Goal: Task Accomplishment & Management: Complete application form

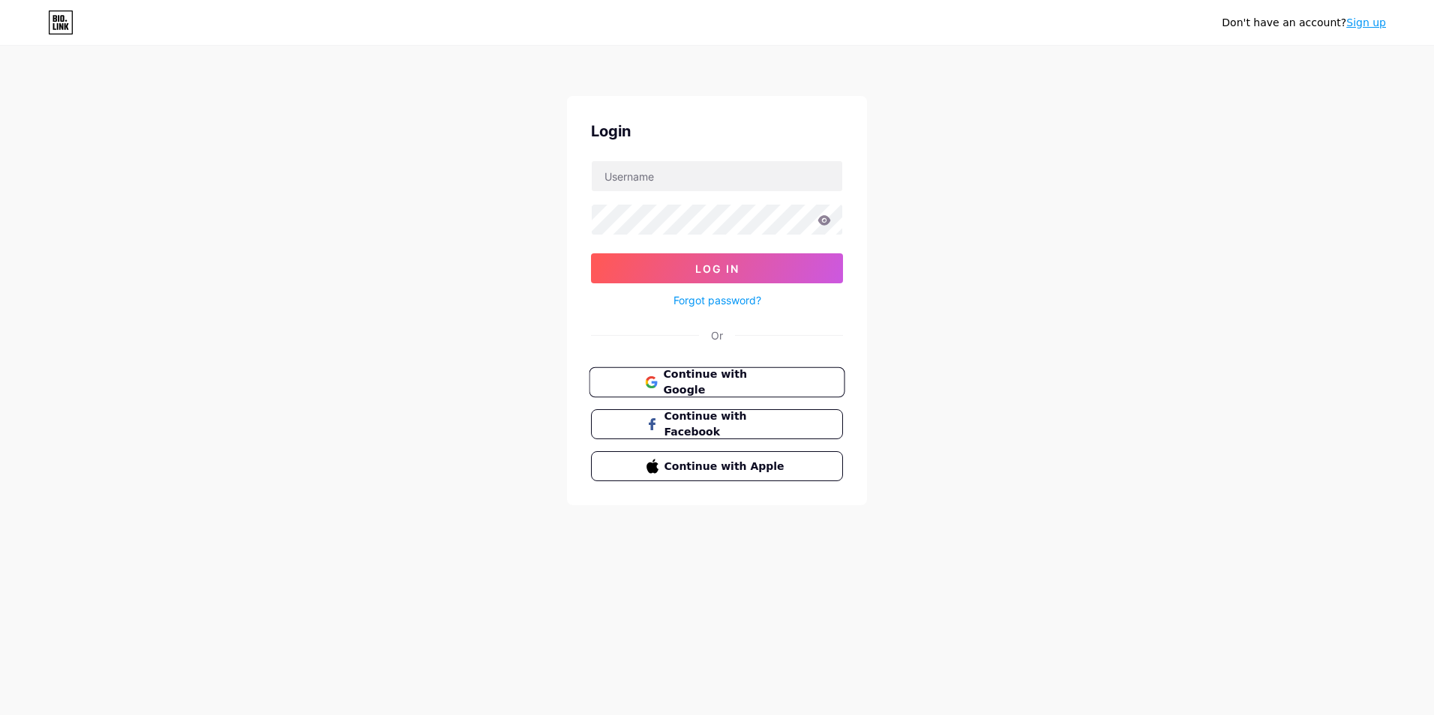
click at [796, 376] on button "Continue with Google" at bounding box center [717, 382] width 256 height 31
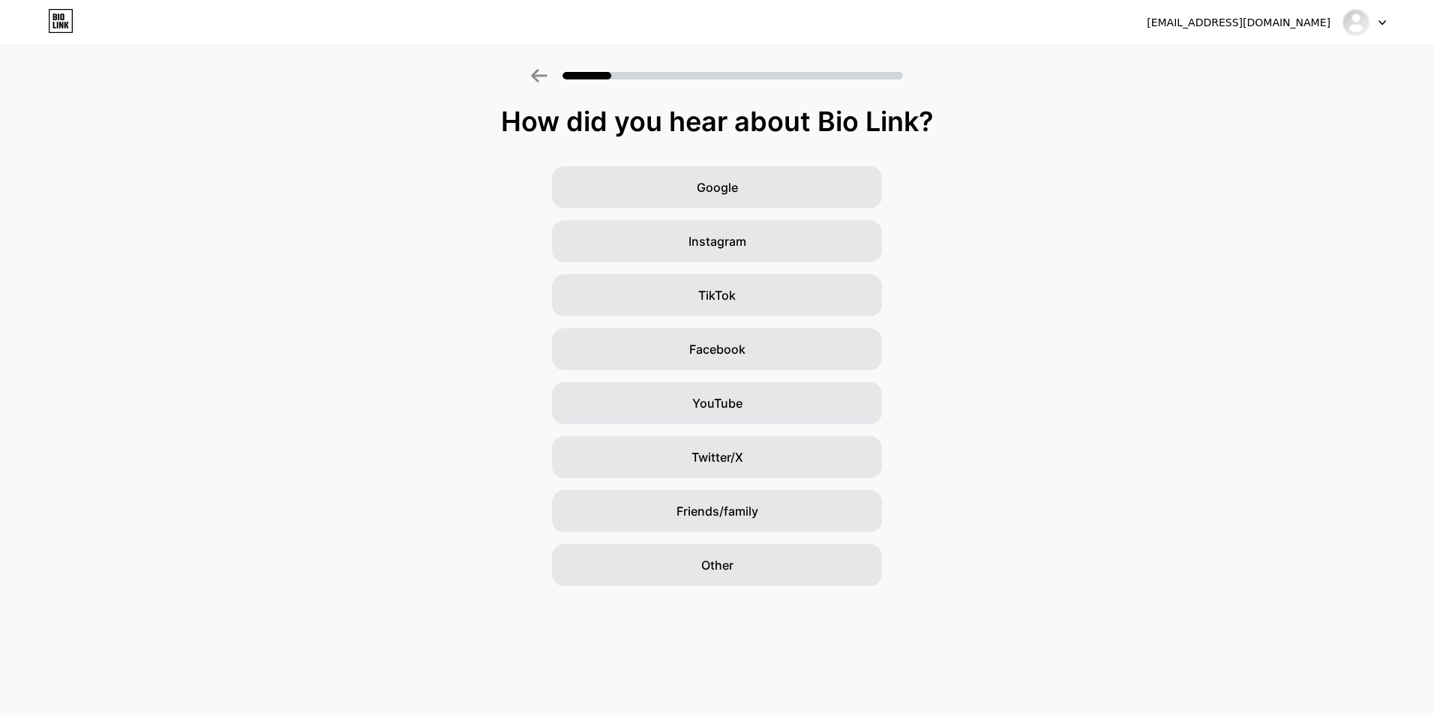
click at [832, 319] on div "Google Instagram TikTok Facebook YouTube Twitter/X Friends/family Other" at bounding box center [717, 376] width 1434 height 420
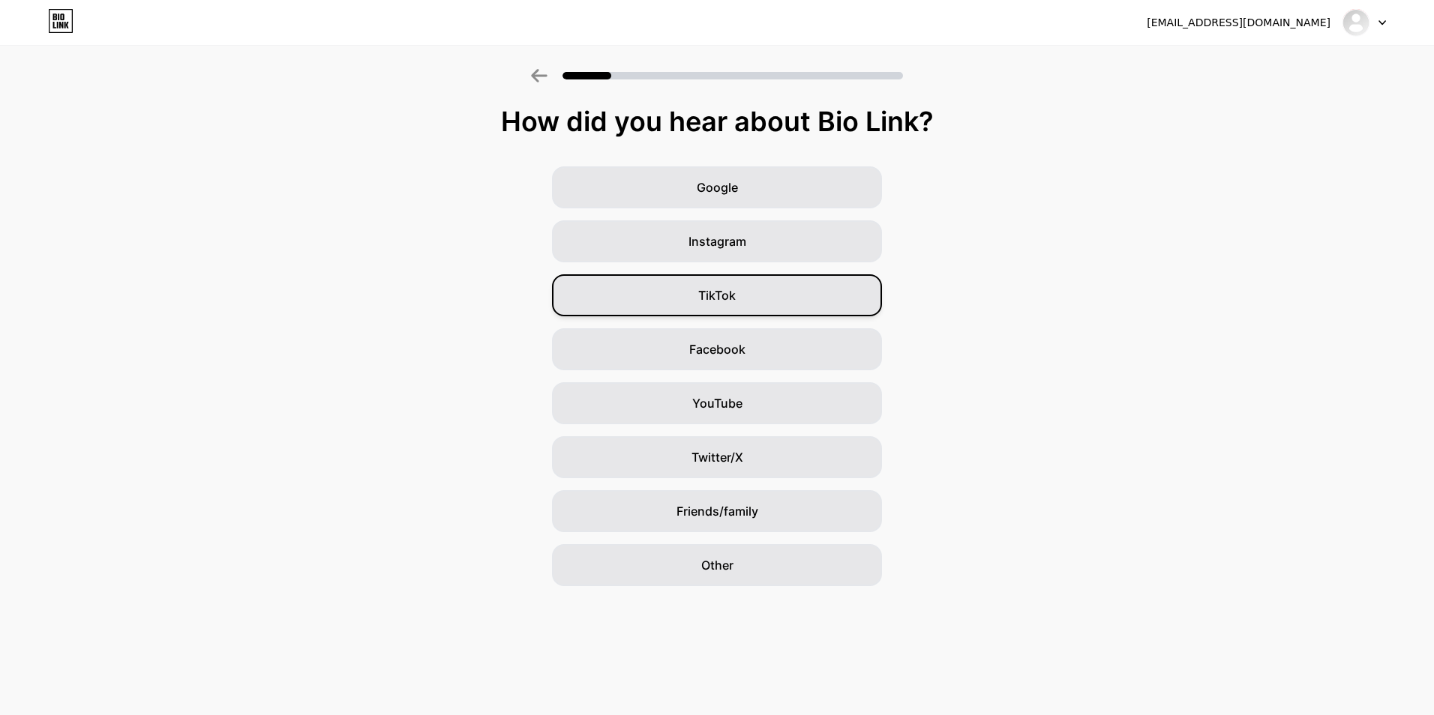
click at [832, 302] on div "TikTok" at bounding box center [717, 295] width 330 height 42
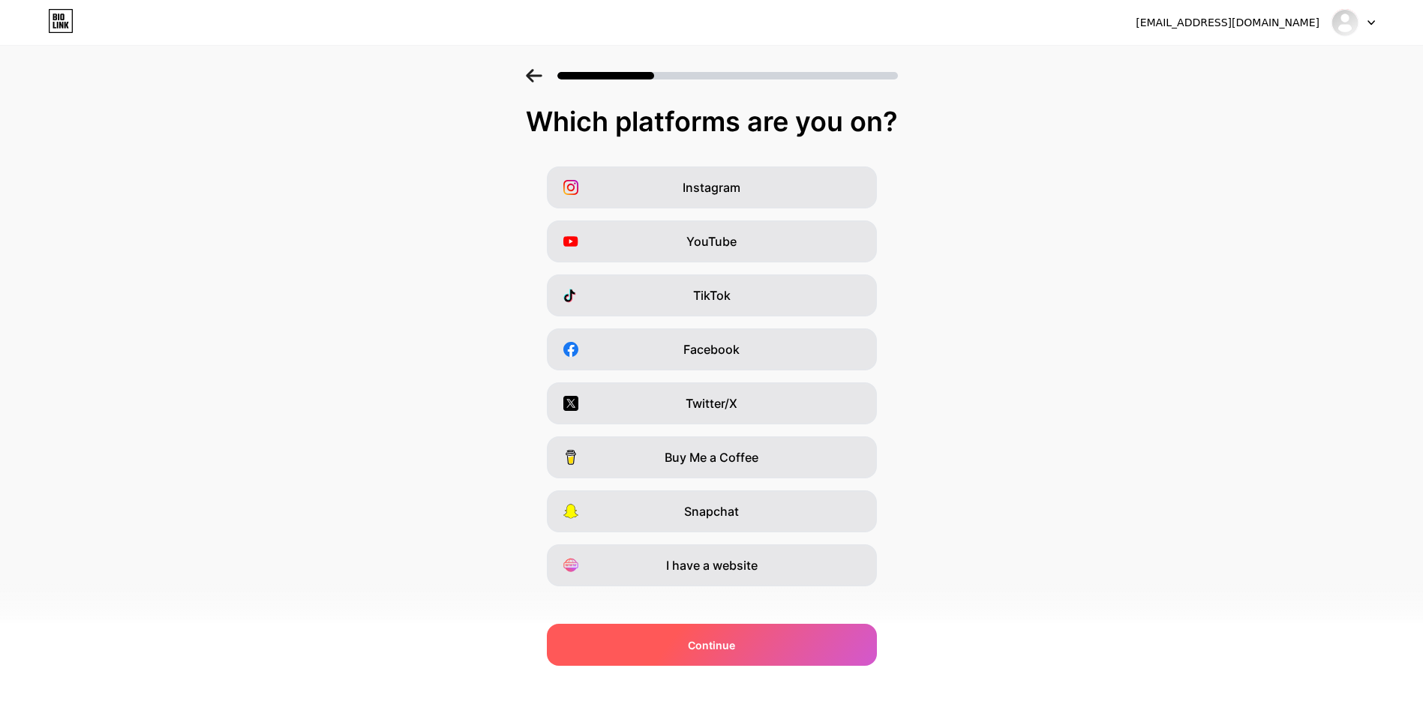
click at [788, 649] on div "Continue" at bounding box center [712, 645] width 330 height 42
click at [789, 649] on div "Continue" at bounding box center [712, 645] width 330 height 42
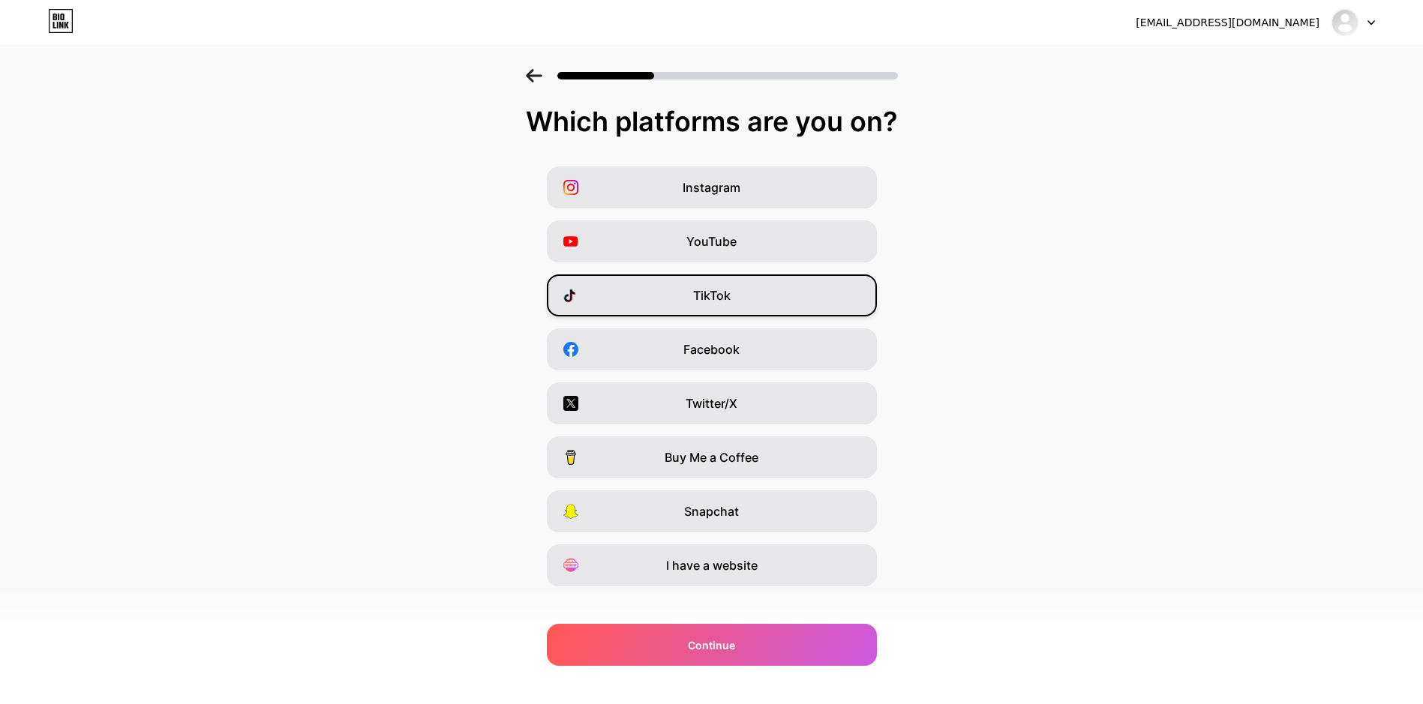
click at [808, 303] on div "TikTok" at bounding box center [712, 295] width 330 height 42
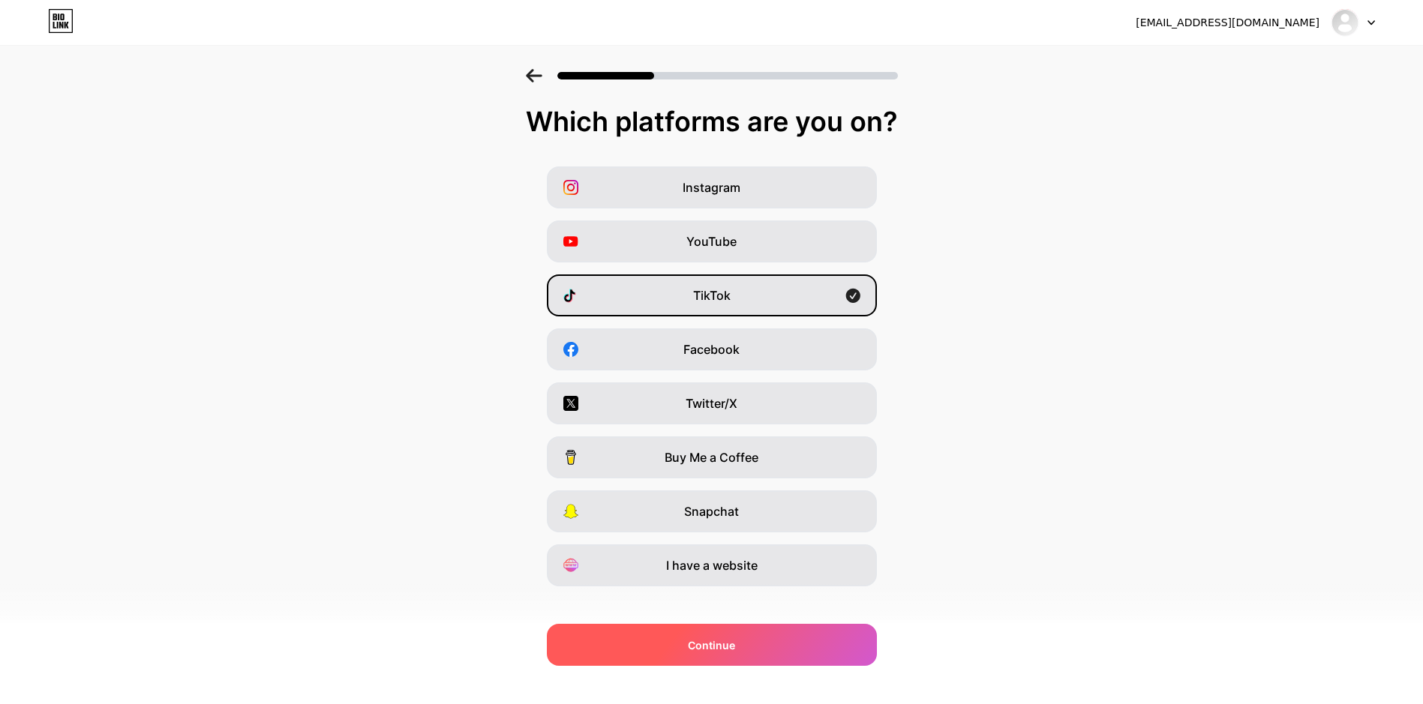
click at [735, 640] on span "Continue" at bounding box center [711, 645] width 47 height 16
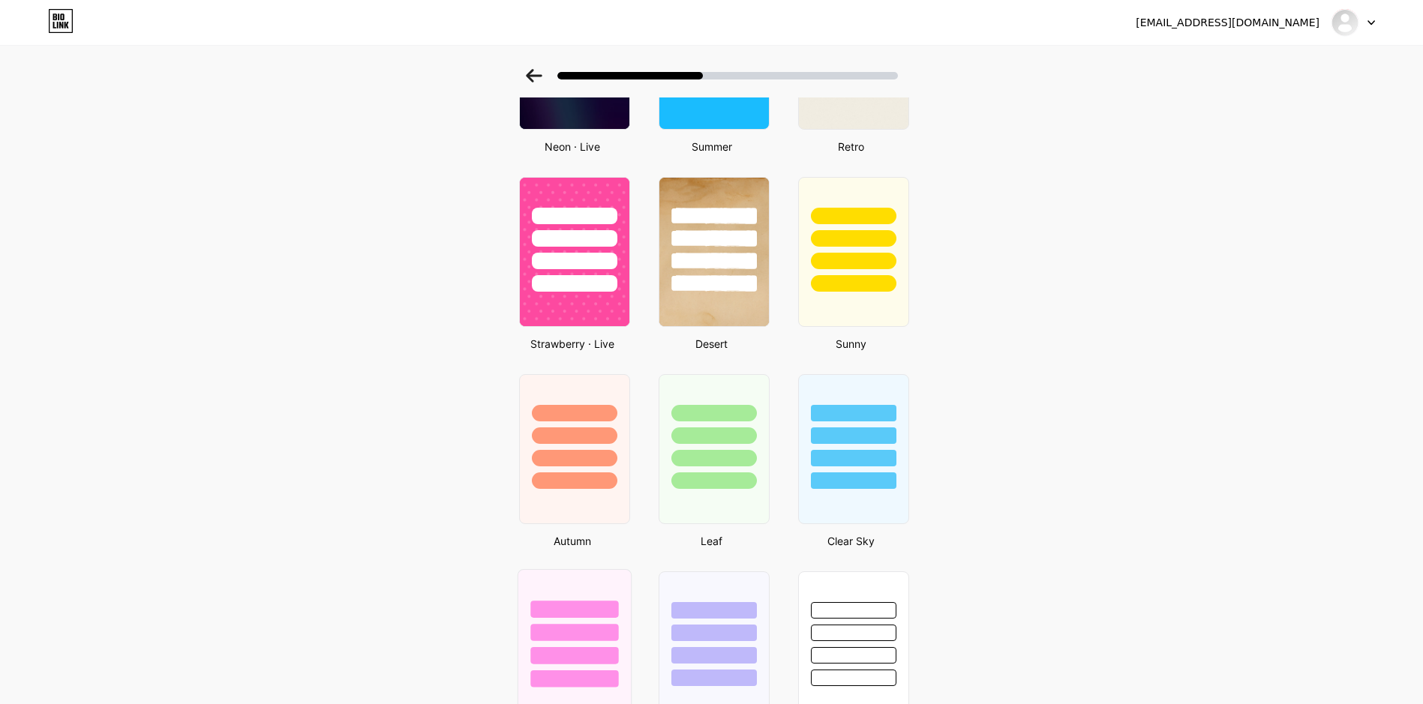
scroll to position [675, 0]
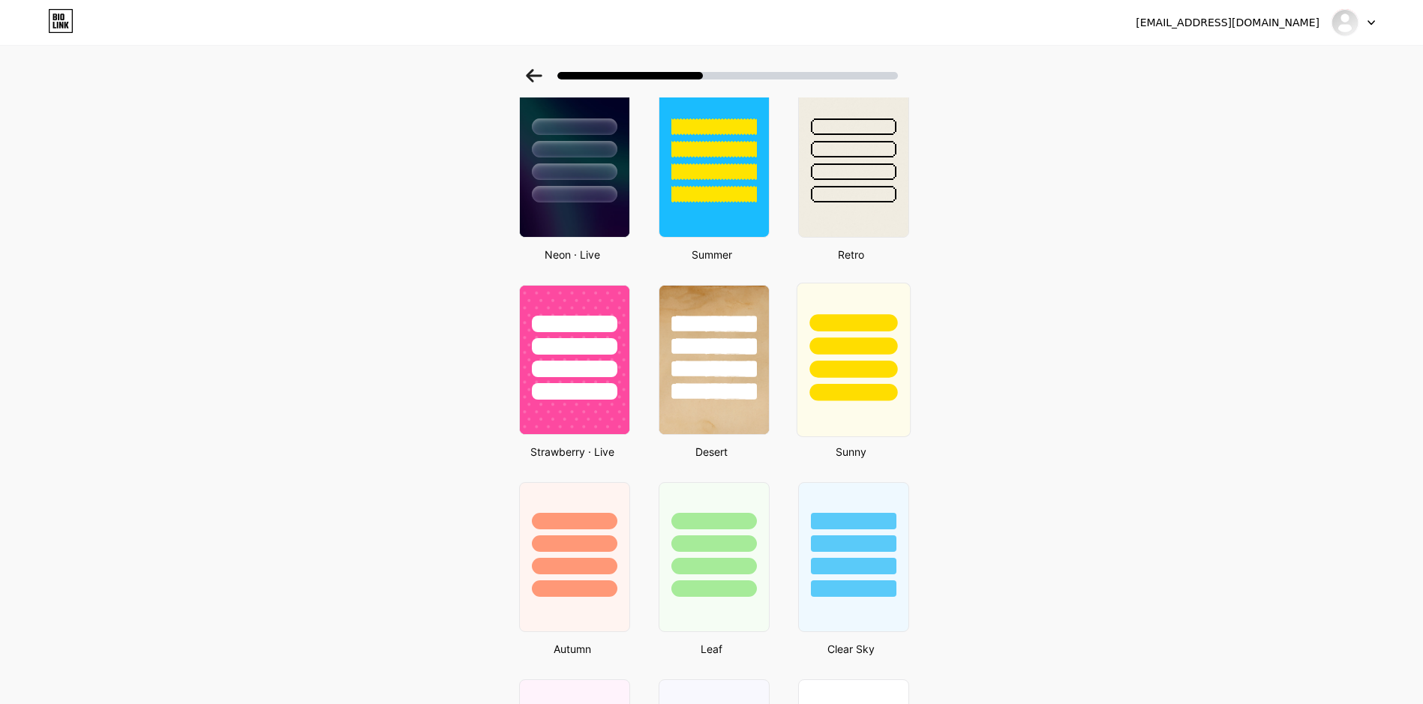
click at [842, 426] on div at bounding box center [853, 360] width 114 height 154
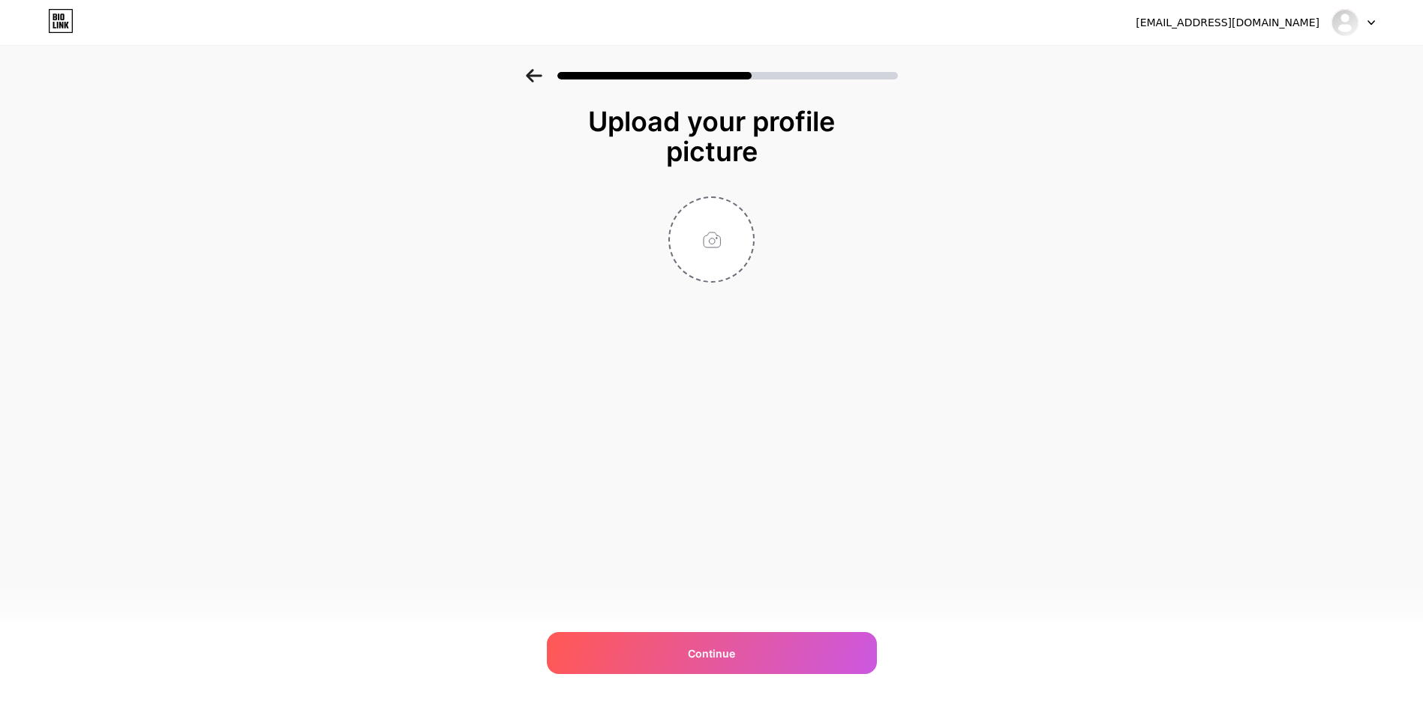
scroll to position [0, 0]
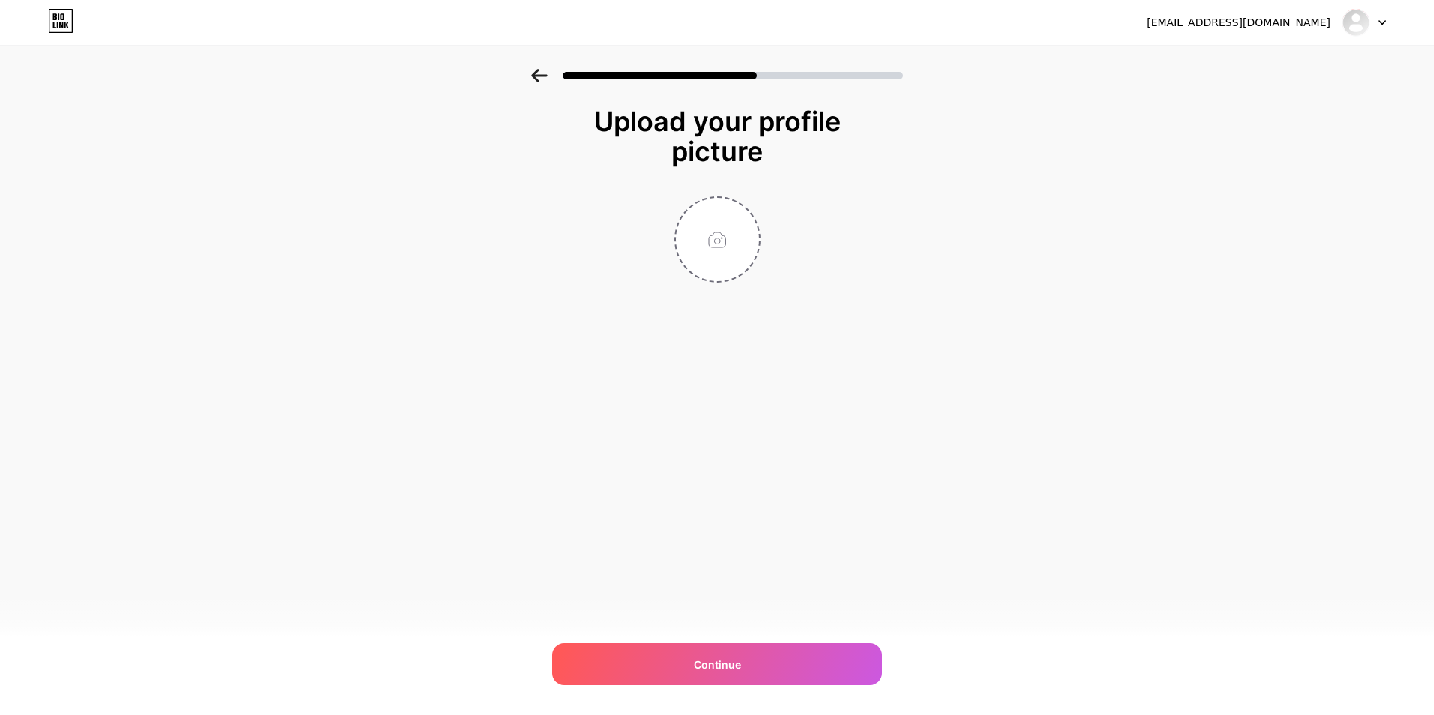
click at [539, 70] on icon at bounding box center [539, 75] width 16 height 13
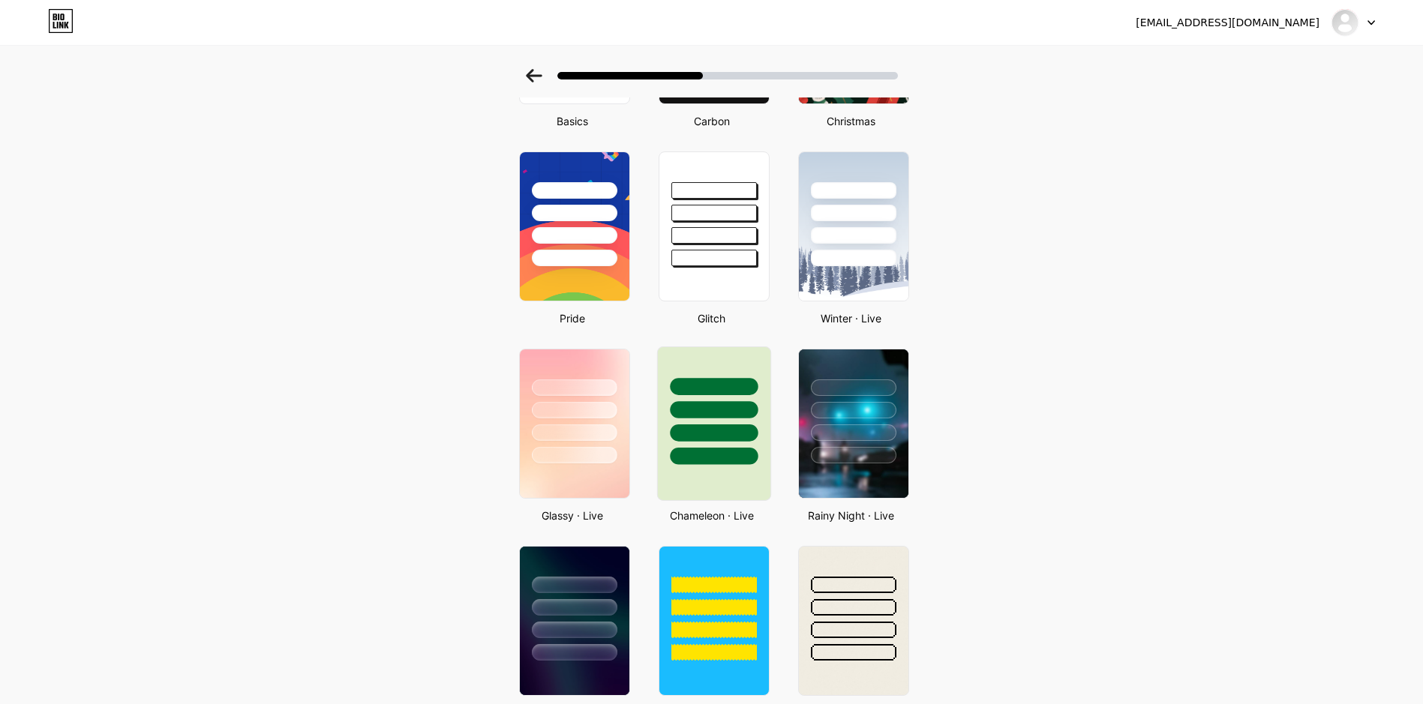
scroll to position [225, 0]
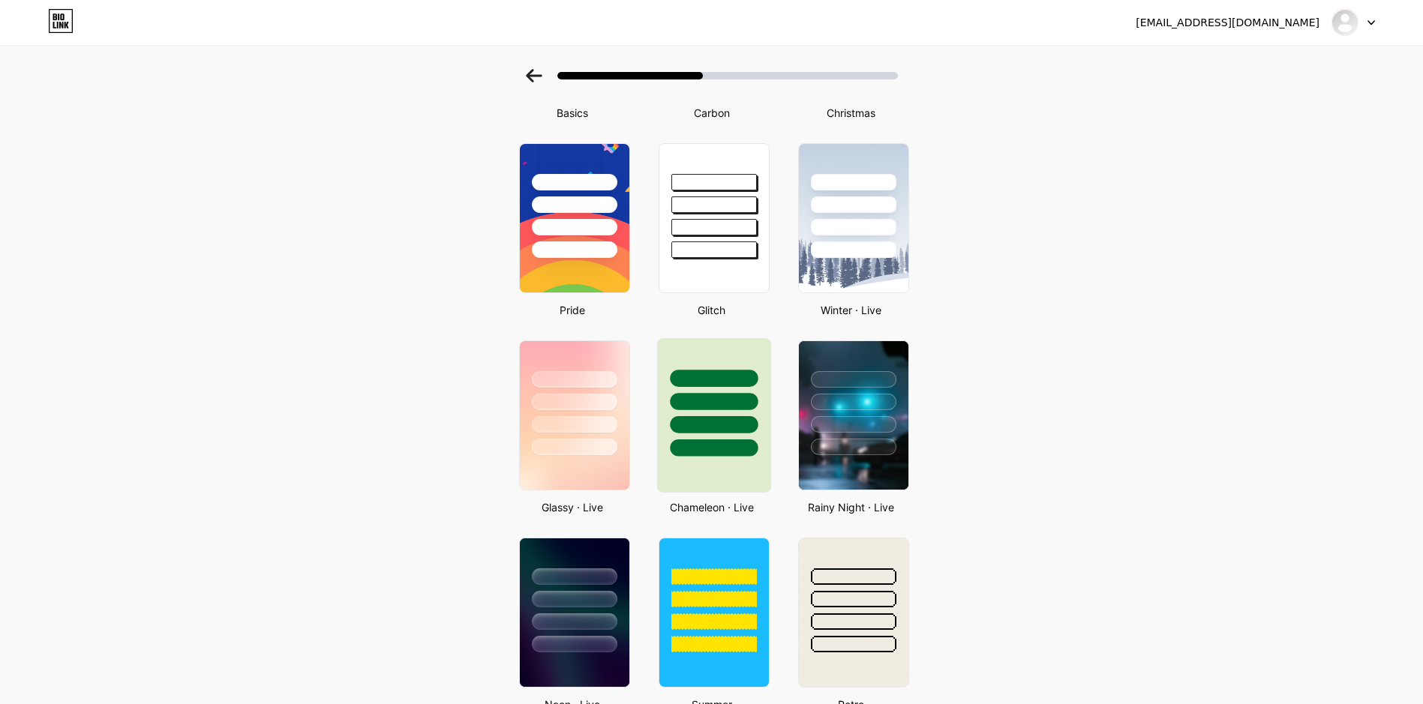
click at [748, 477] on div at bounding box center [713, 415] width 114 height 154
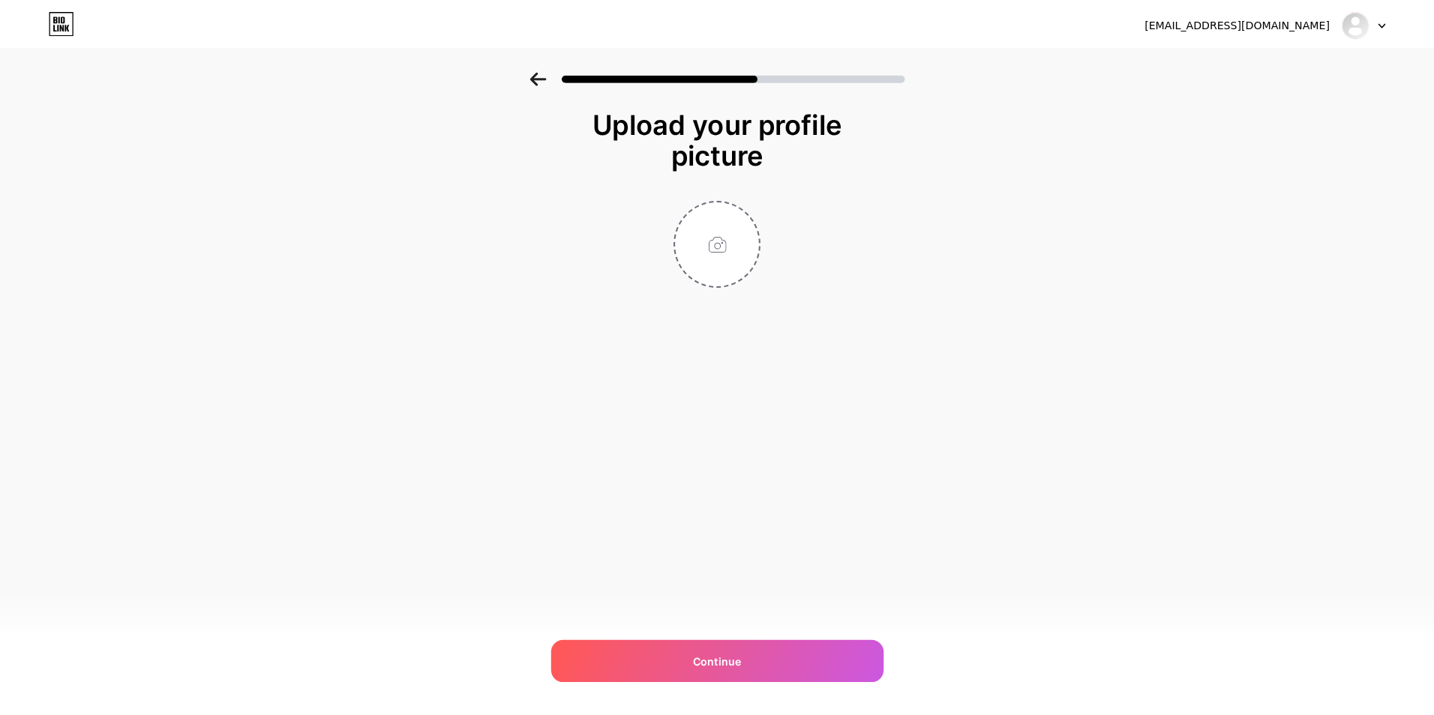
scroll to position [0, 0]
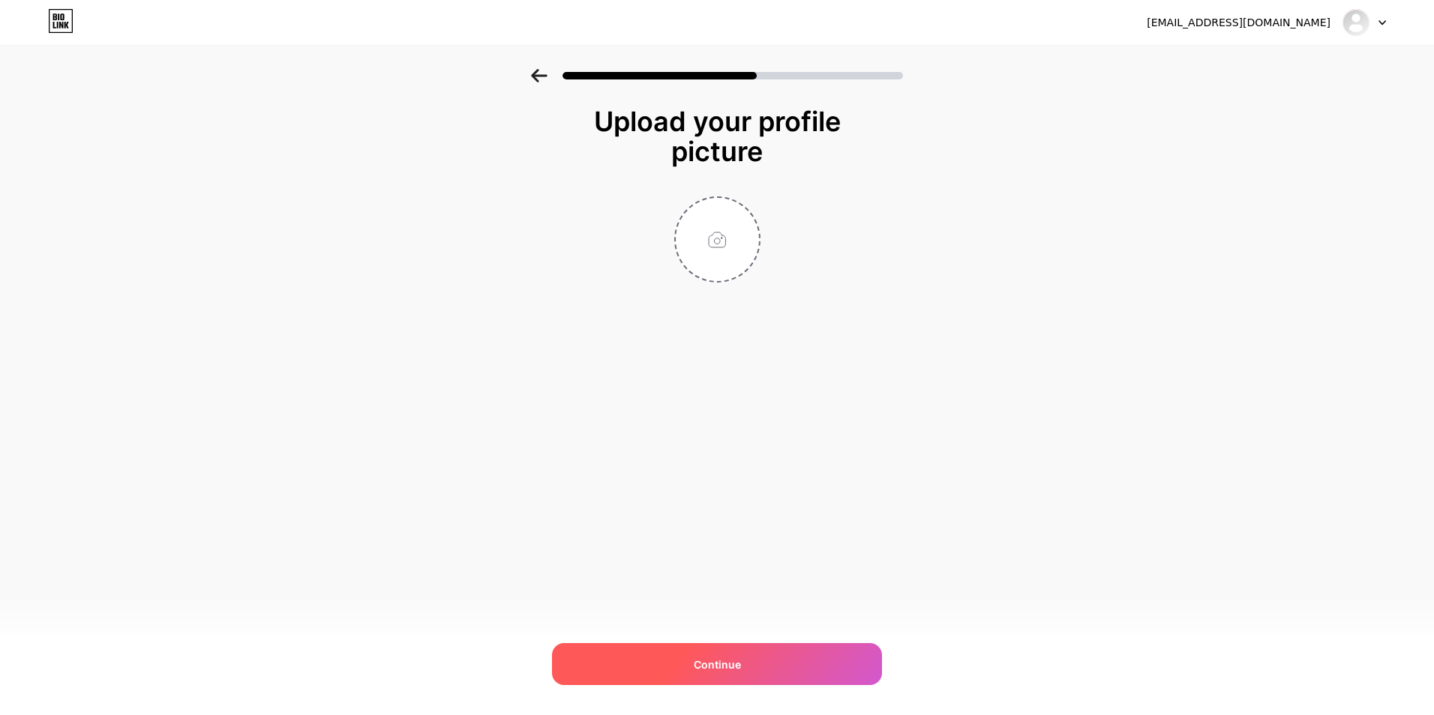
click at [784, 670] on div "Continue" at bounding box center [717, 664] width 330 height 42
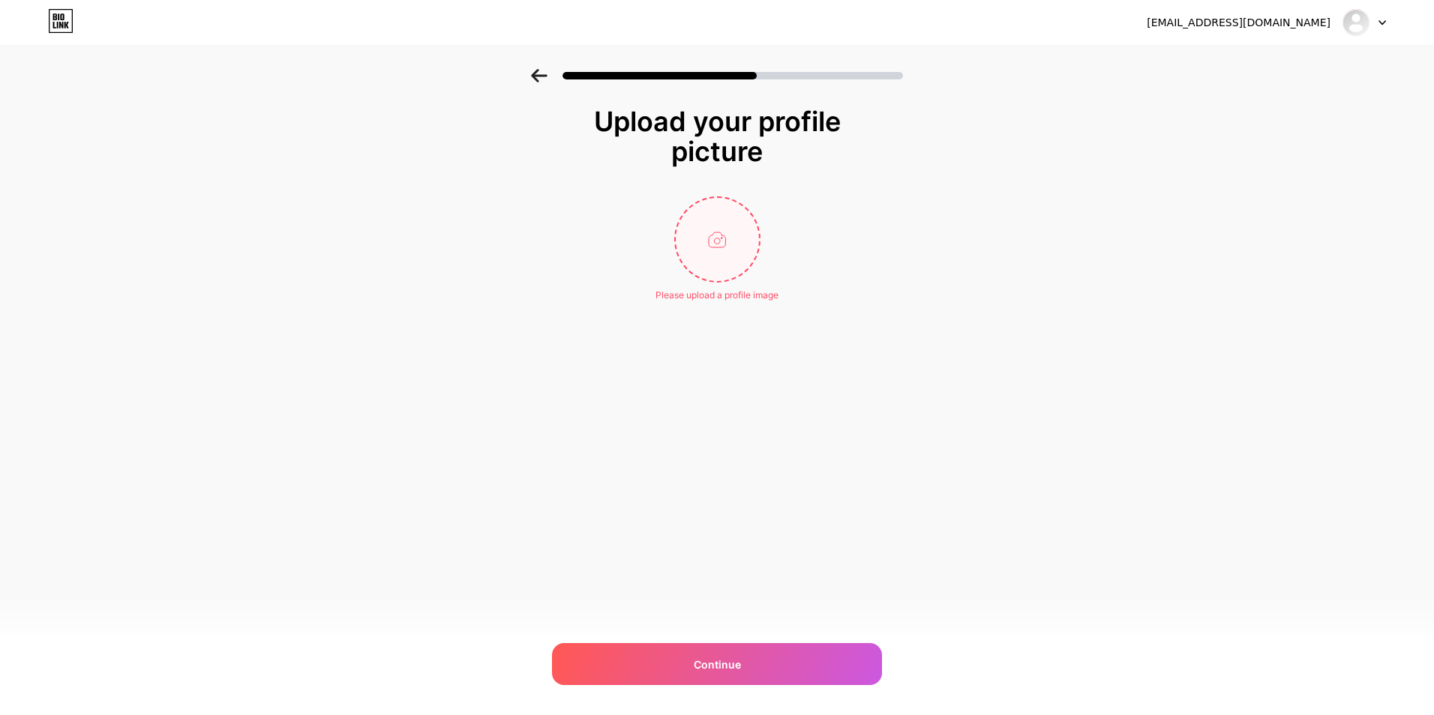
click at [714, 239] on input "file" at bounding box center [717, 239] width 83 height 83
type input "C:\fakepath\logo.jpg"
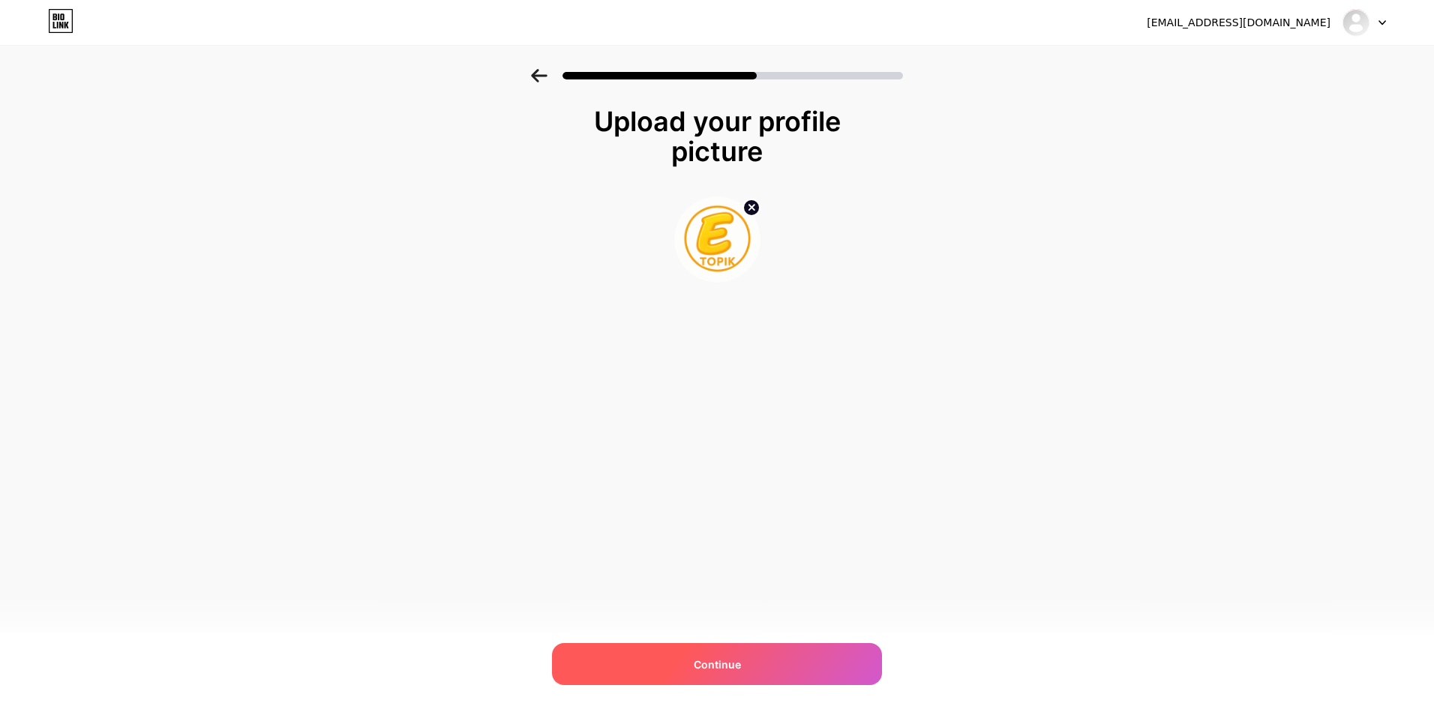
click at [811, 659] on div "Continue" at bounding box center [717, 664] width 330 height 42
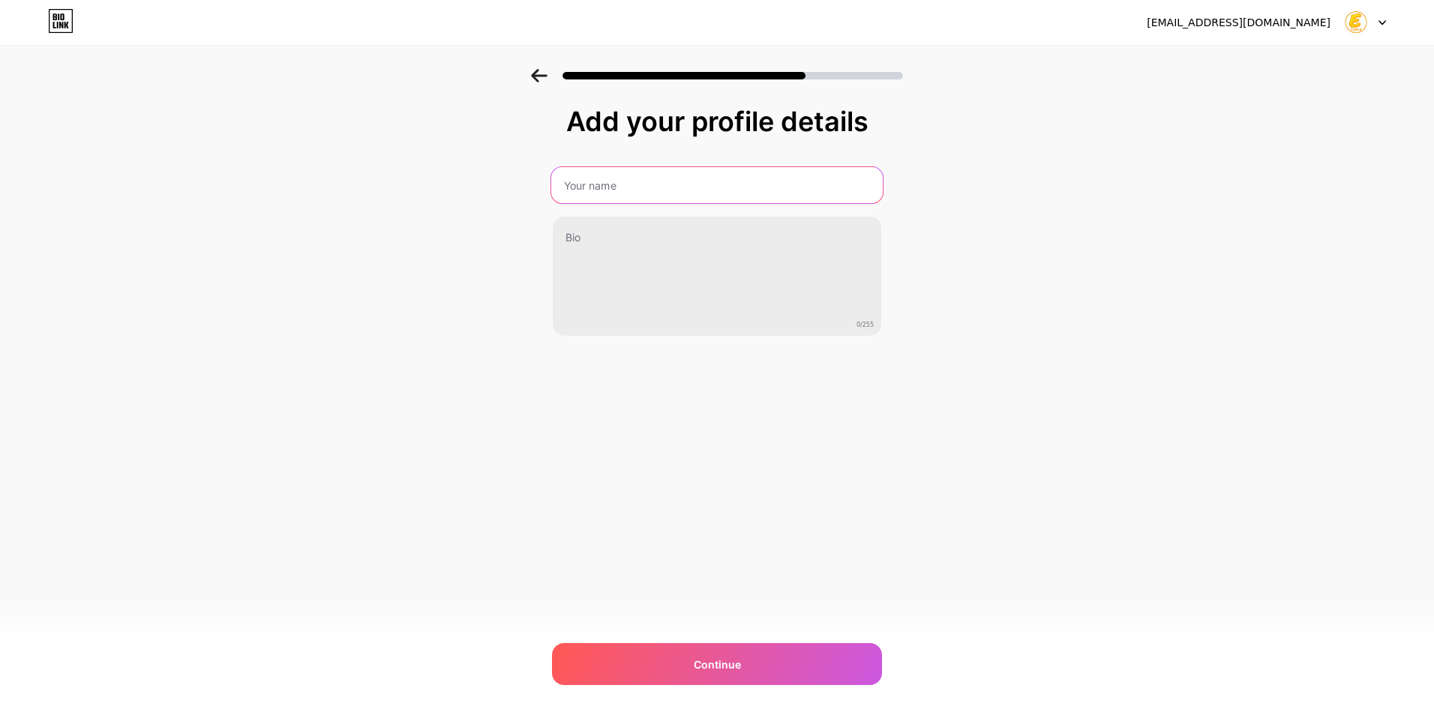
click at [651, 181] on input "text" at bounding box center [716, 185] width 331 height 36
click at [679, 188] on input "ETopik - Giao tiếp hay, Topik nay" at bounding box center [716, 185] width 331 height 36
click at [607, 184] on input "ETopik - Giao tiếp hay, Topik nay" at bounding box center [716, 185] width 331 height 36
click at [676, 191] on input "ETopik - Giao tiếp hay, Topik nay" at bounding box center [716, 185] width 331 height 36
click at [733, 183] on input "ETopik - Giao tiếp hay, Topik nay" at bounding box center [716, 185] width 331 height 36
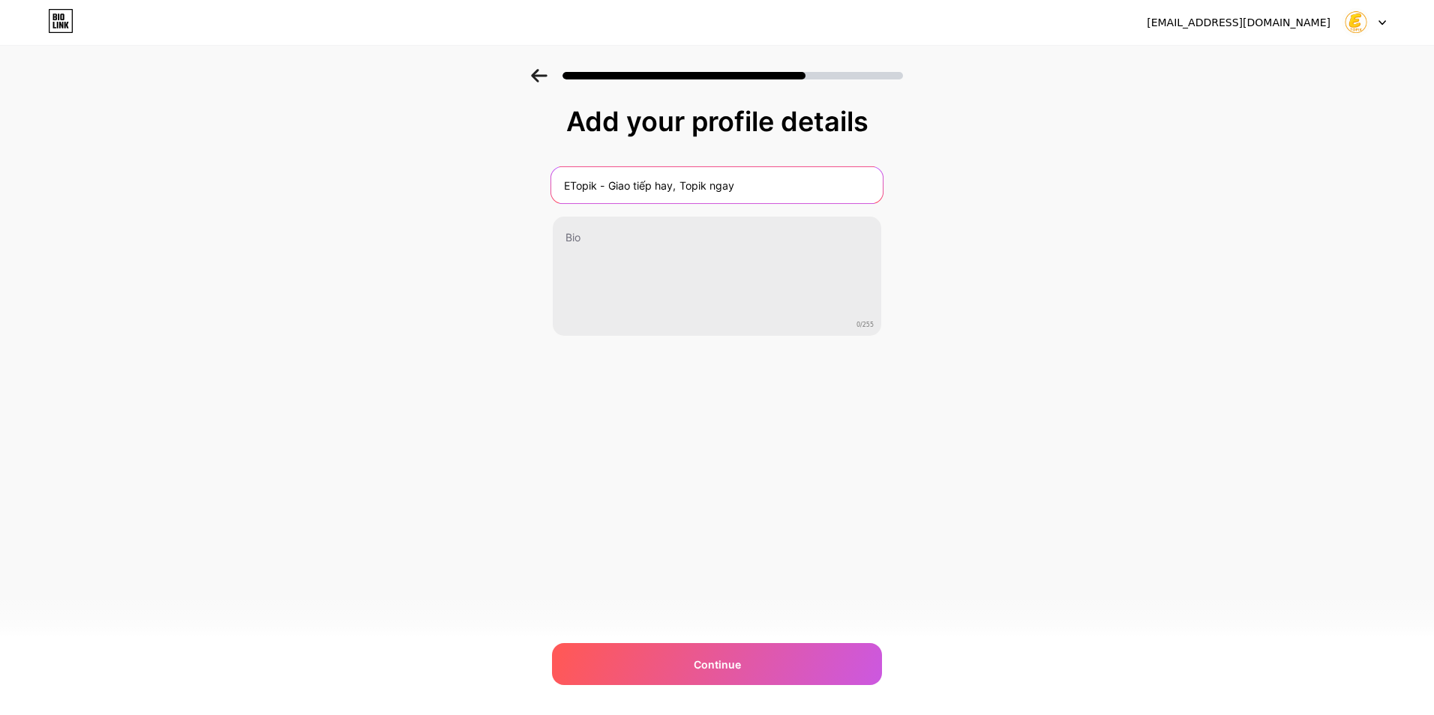
drag, startPoint x: 607, startPoint y: 184, endPoint x: 800, endPoint y: 202, distance: 193.6
click at [800, 202] on input "ETopik - Giao tiếp hay, Topik ngay" at bounding box center [716, 185] width 331 height 36
type input "ETopik - học topik vô giới hạn"
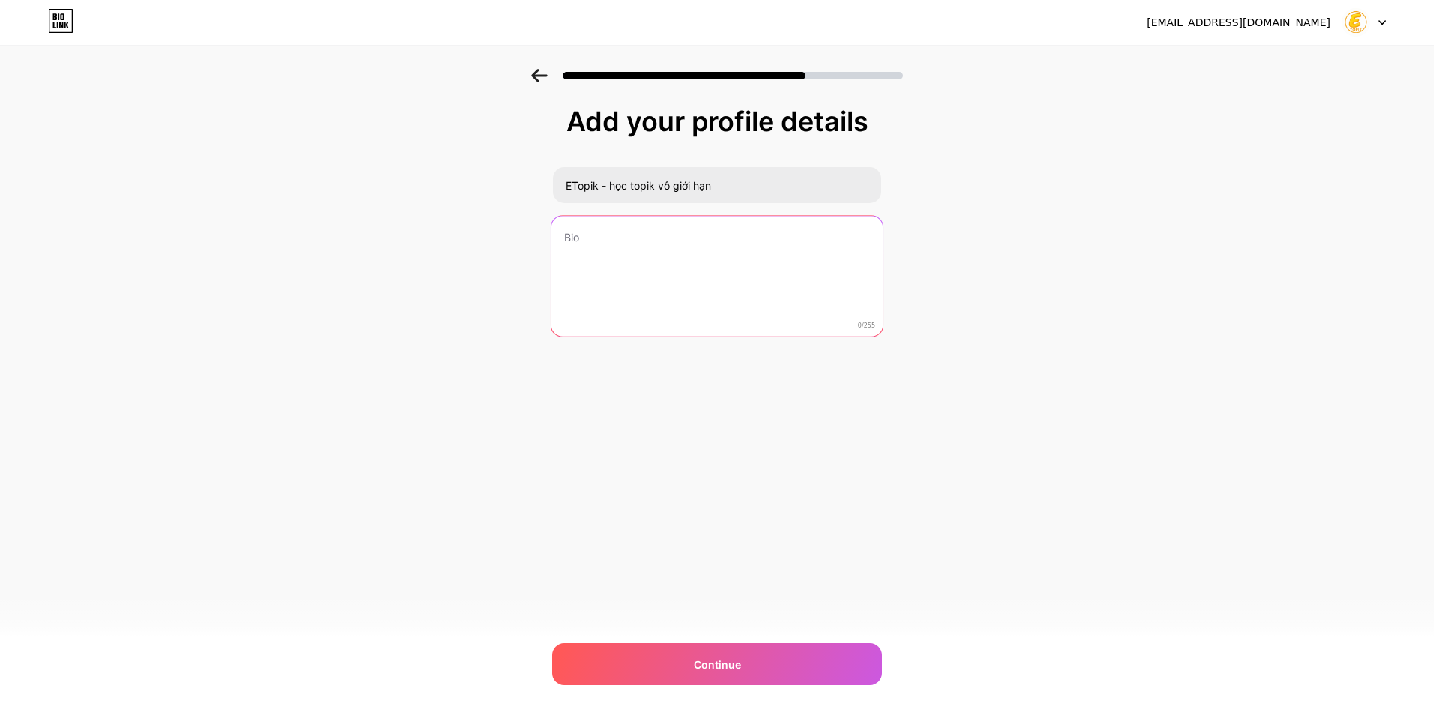
click at [687, 243] on textarea at bounding box center [716, 277] width 331 height 122
paste textarea "[URL][DOMAIN_NAME]"
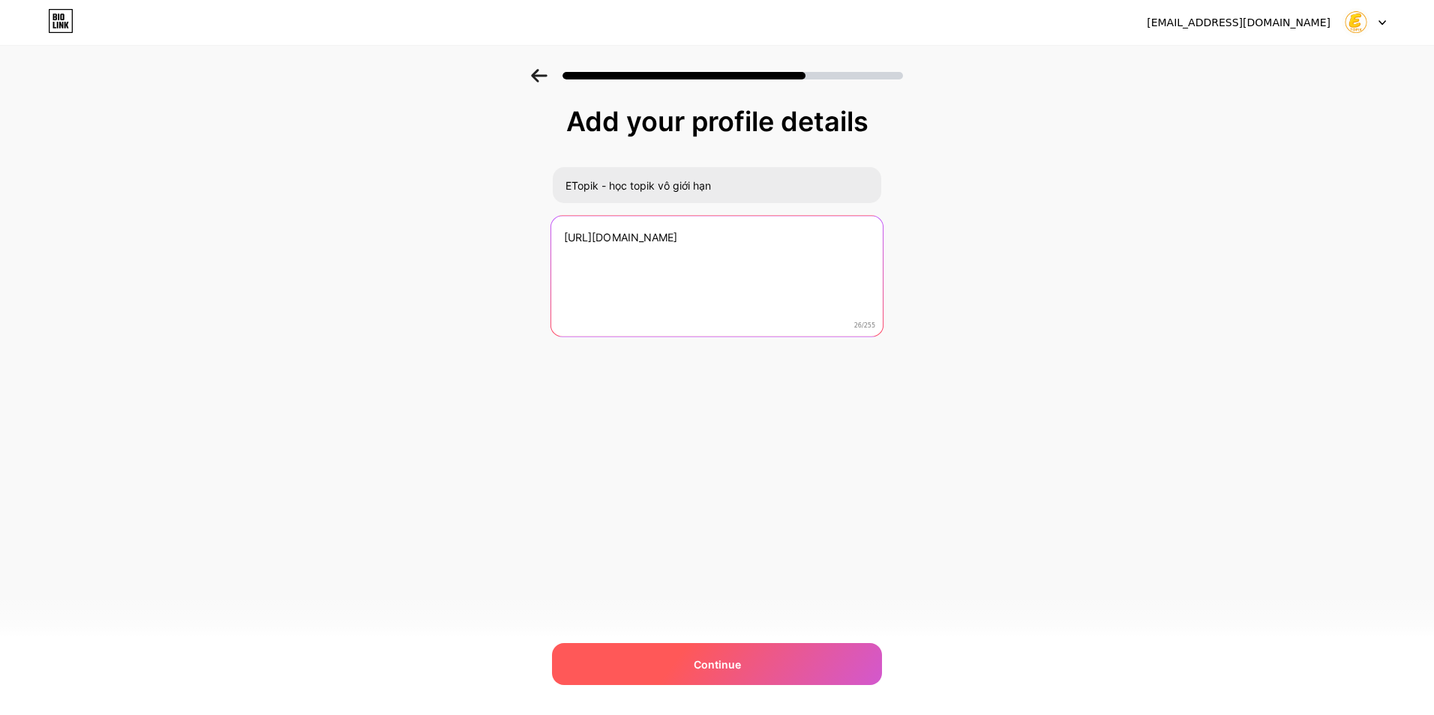
type textarea "[URL][DOMAIN_NAME]"
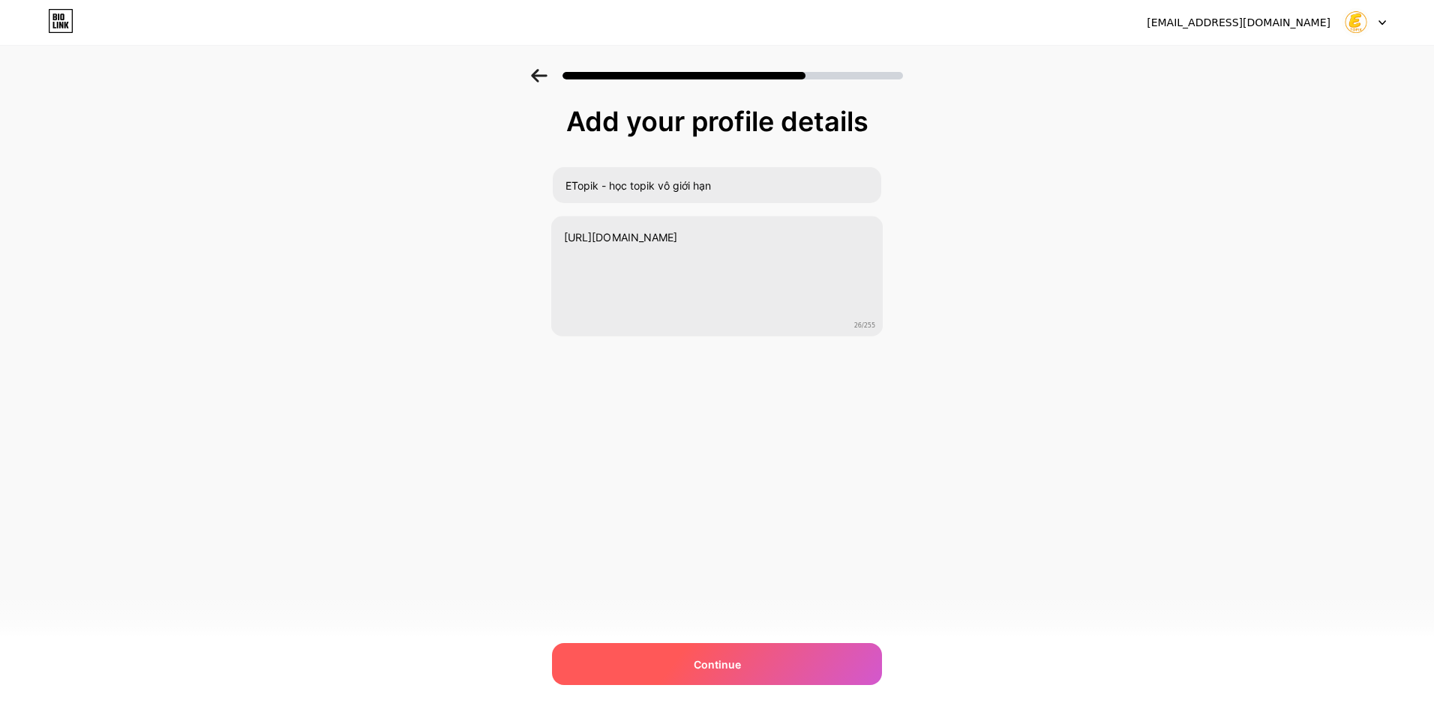
click at [716, 661] on span "Continue" at bounding box center [717, 665] width 47 height 16
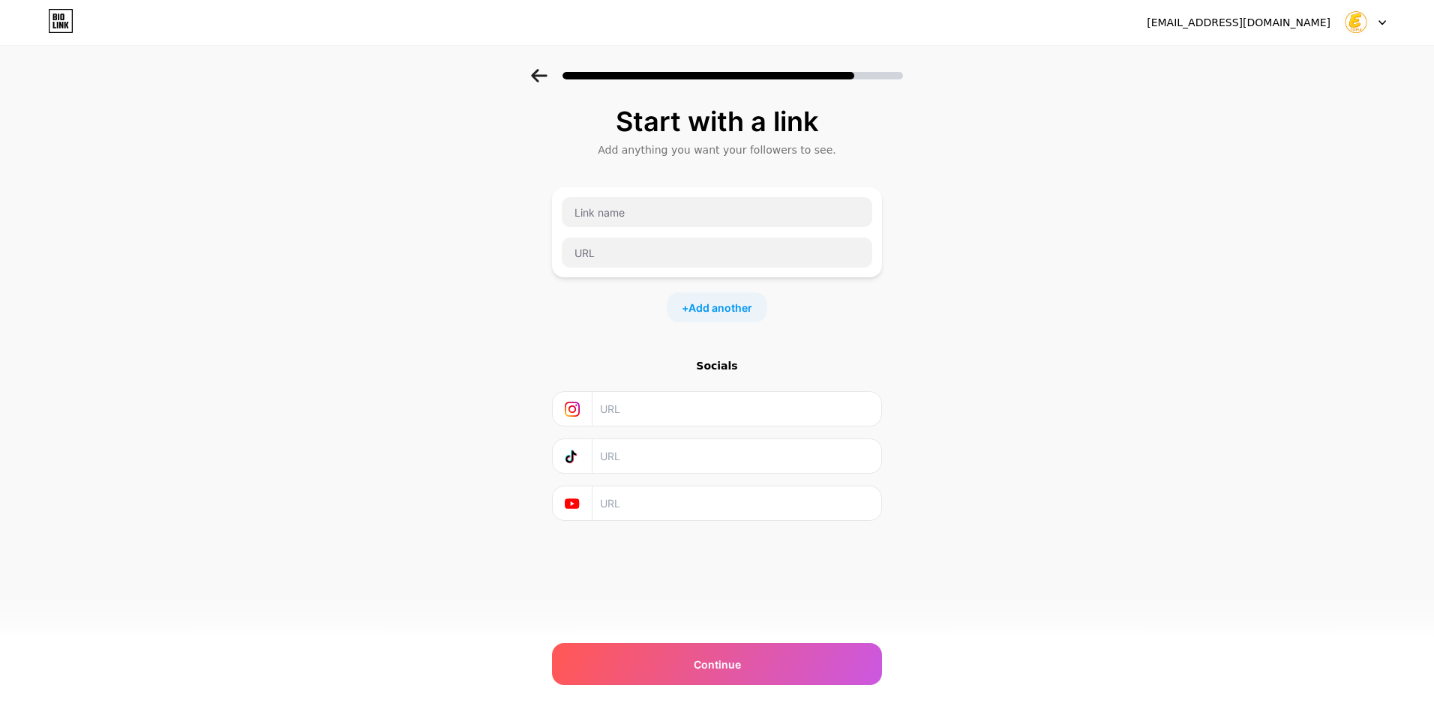
click at [536, 73] on icon at bounding box center [539, 75] width 16 height 13
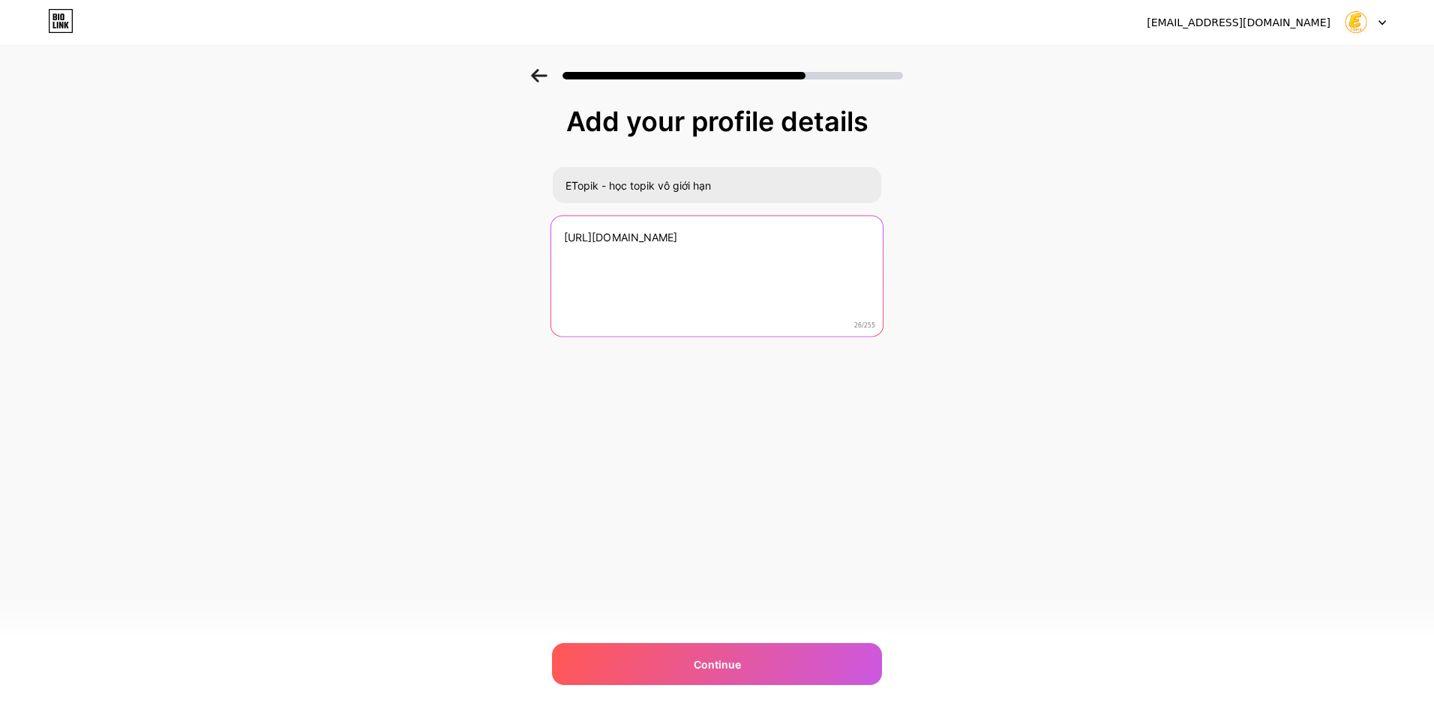
drag, startPoint x: 748, startPoint y: 236, endPoint x: 412, endPoint y: 231, distance: 336.8
click at [412, 231] on div "Add your profile details ETopik - học topik vô giới hạn [URL][DOMAIN_NAME] 26/2…" at bounding box center [717, 240] width 1434 height 343
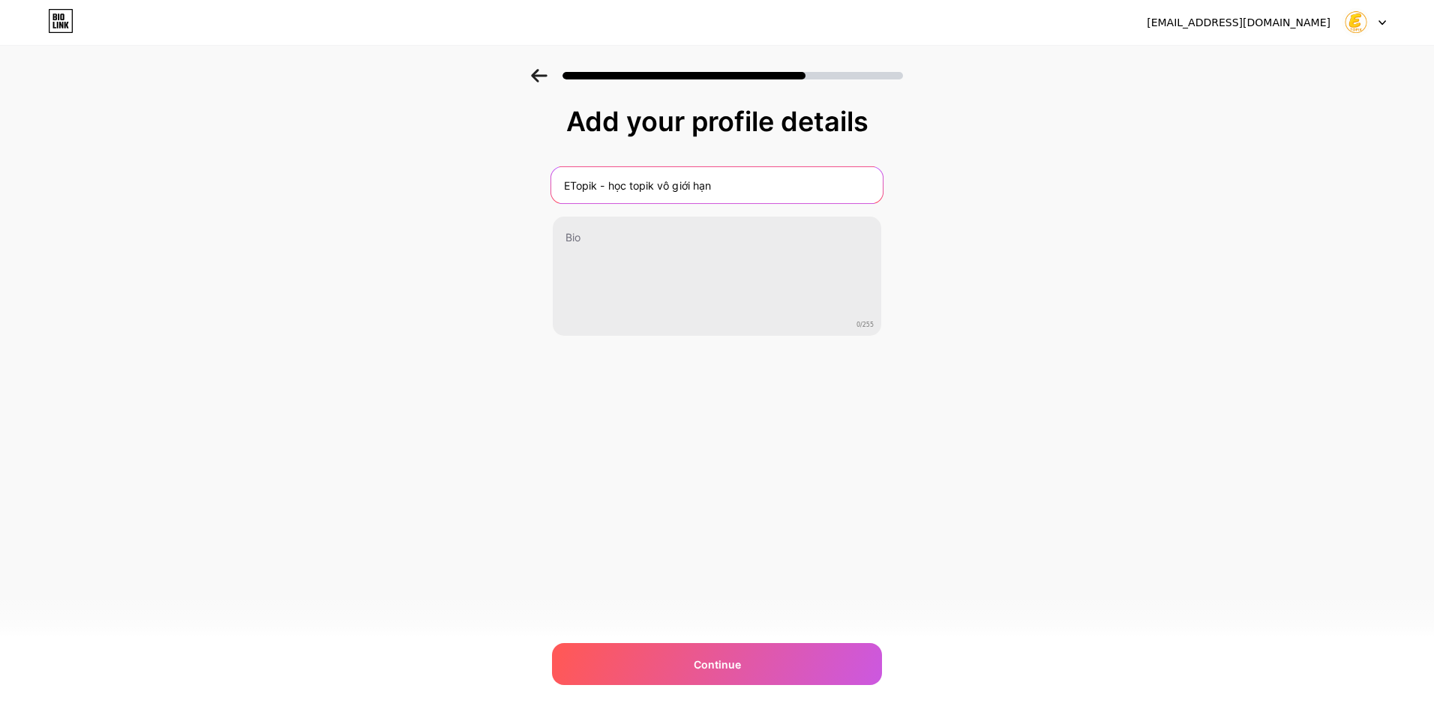
click at [725, 183] on input "ETopik - học topik vô giới hạn" at bounding box center [716, 185] width 331 height 36
drag, startPoint x: 725, startPoint y: 183, endPoint x: 610, endPoint y: 191, distance: 115.0
click at [610, 191] on input "ETopik - học topik vô giới hạn" at bounding box center [716, 185] width 331 height 36
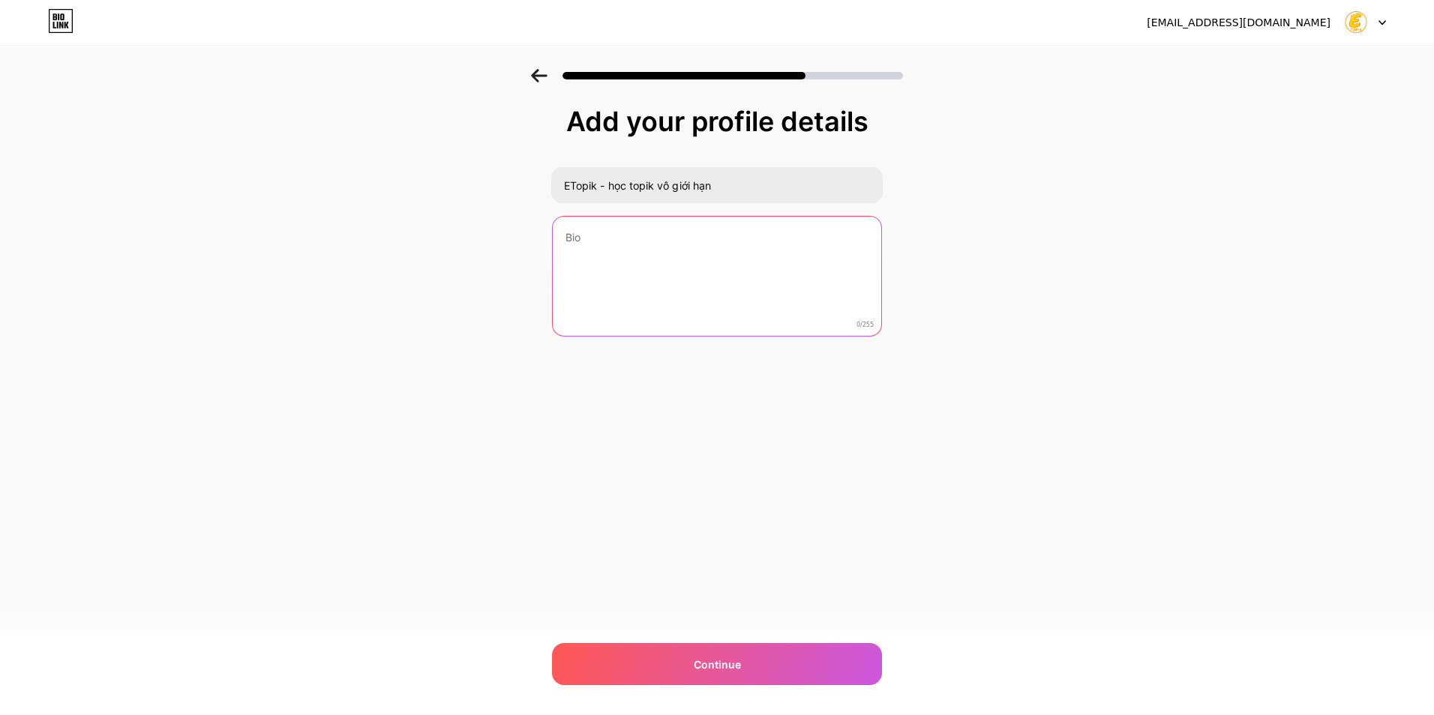
click at [628, 244] on textarea at bounding box center [717, 277] width 328 height 121
paste textarea "học topik vô giới hạn"
click at [761, 254] on textarea "học topik vô giới hạn chỉ với học phí 2 triệu - 3 triệu mà không mất thêm phí t…" at bounding box center [716, 277] width 331 height 122
drag, startPoint x: 805, startPoint y: 253, endPoint x: 763, endPoint y: 251, distance: 42.0
click at [763, 251] on textarea "học topik vô giới hạn chỉ với học phí 2 triệu - 3 triệu mà không mất thêm phí t…" at bounding box center [716, 277] width 331 height 122
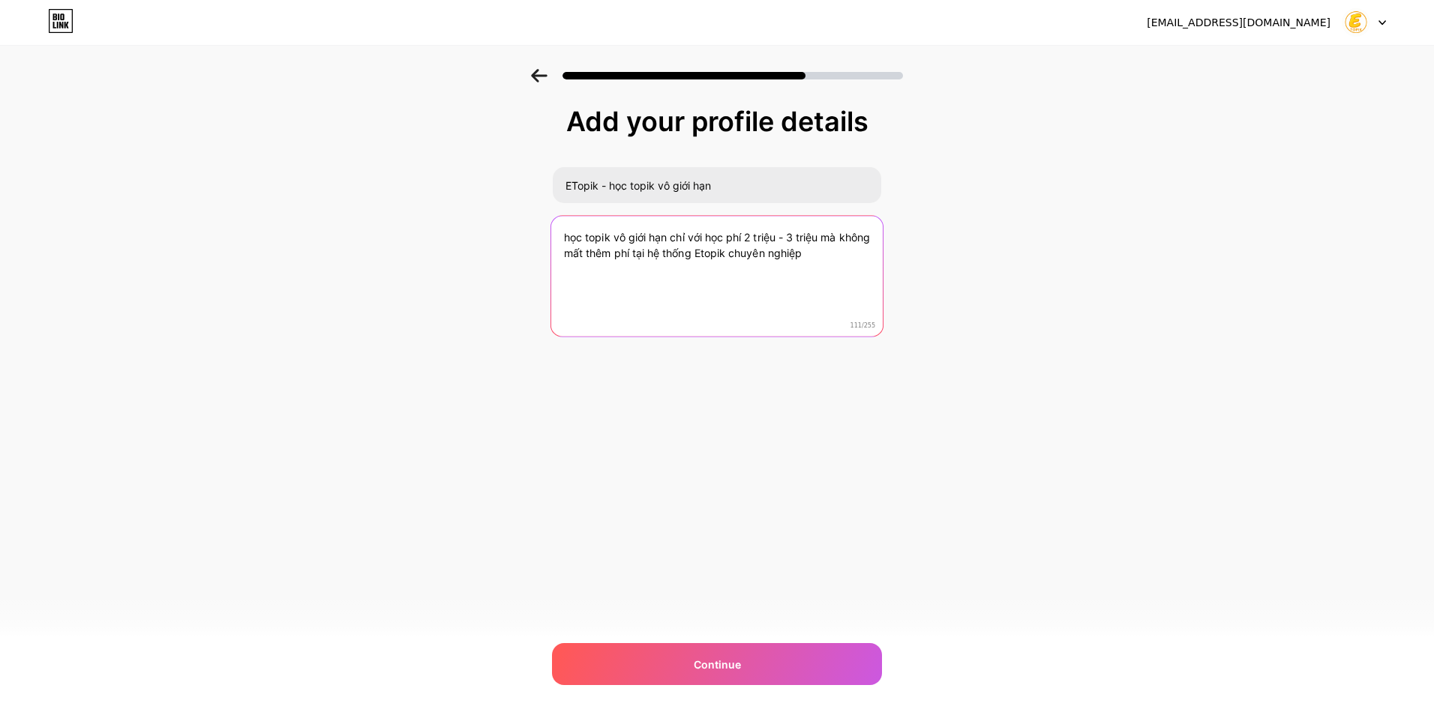
drag, startPoint x: 847, startPoint y: 256, endPoint x: 766, endPoint y: 250, distance: 81.2
click at [766, 250] on textarea "học topik vô giới hạn chỉ với học phí 2 triệu - 3 triệu mà không mất thêm phí t…" at bounding box center [716, 277] width 331 height 122
type textarea "học topik vô giới hạn chỉ với học phí 2 triệu - 3 triệu mà không mất thêm phí t…"
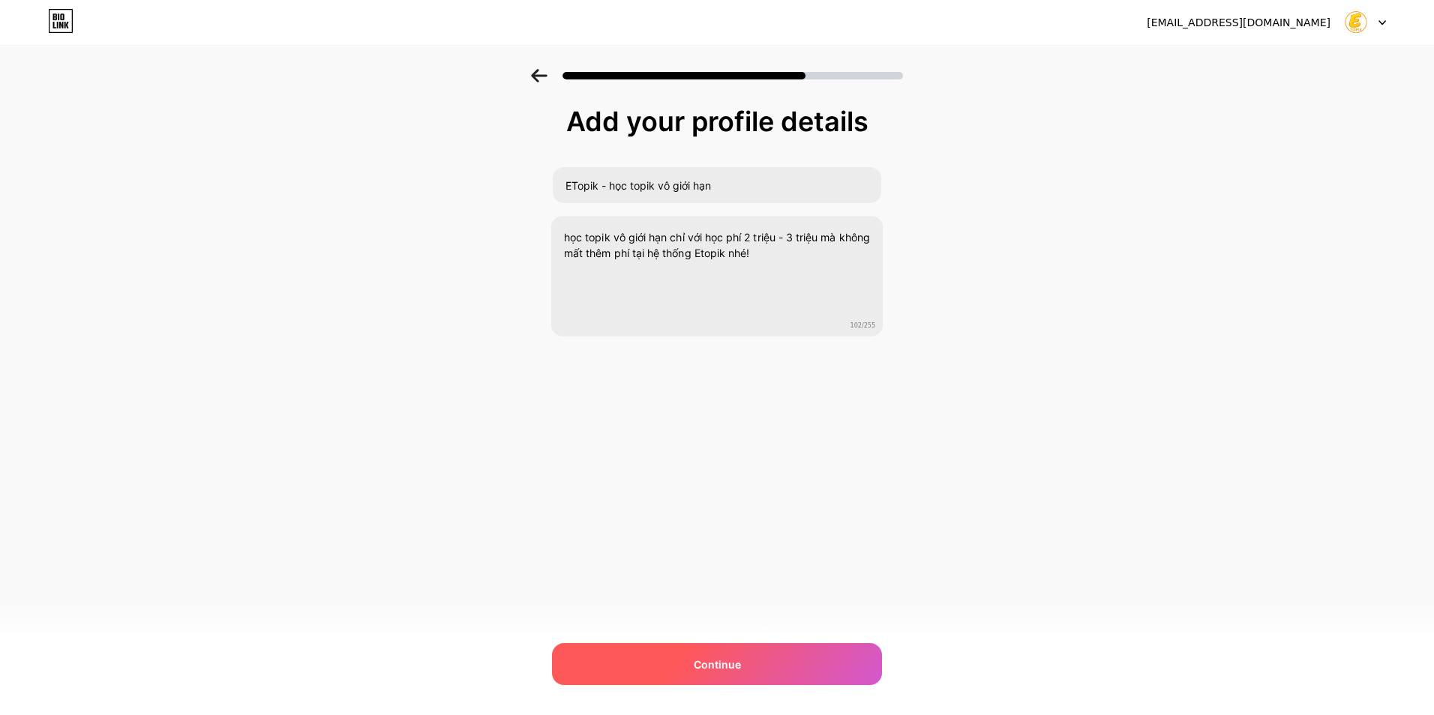
click at [742, 652] on div "Continue" at bounding box center [717, 664] width 330 height 42
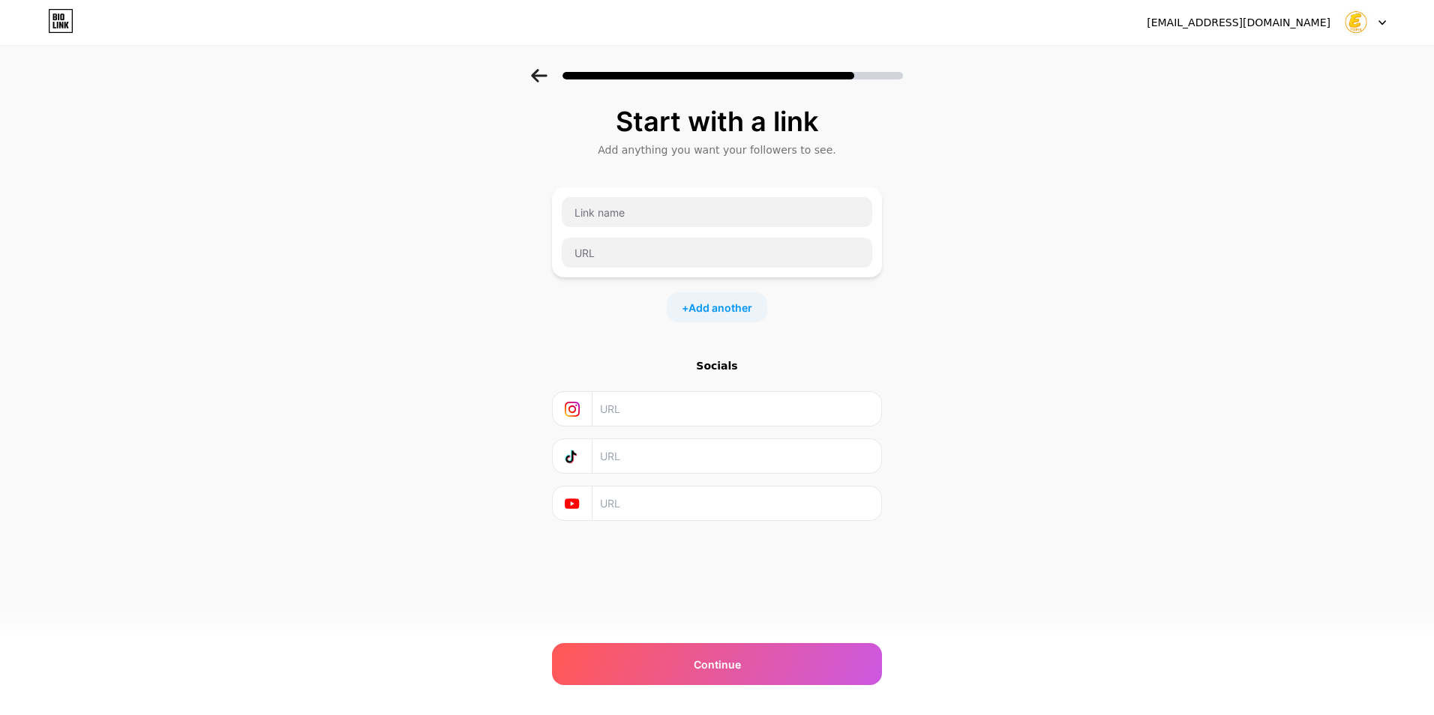
click at [1382, 18] on div at bounding box center [1363, 22] width 43 height 27
